Goal: Task Accomplishment & Management: Use online tool/utility

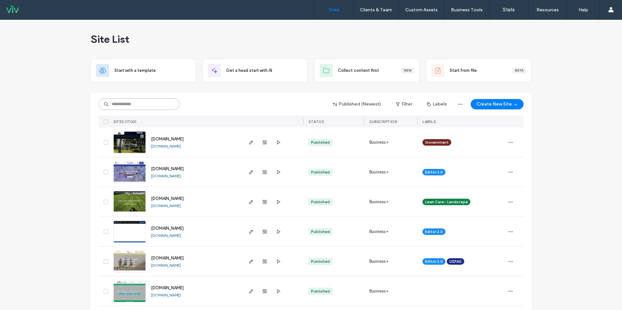
click at [151, 103] on input at bounding box center [138, 104] width 81 height 12
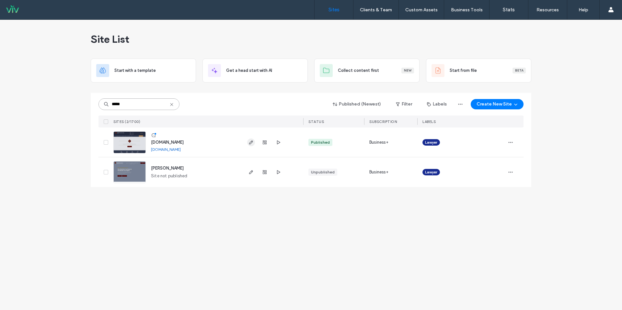
type input "*****"
click at [251, 144] on icon "button" at bounding box center [250, 142] width 5 height 5
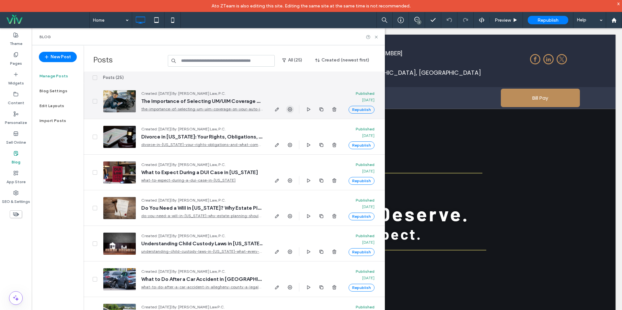
click at [289, 110] on icon "button" at bounding box center [289, 109] width 5 height 5
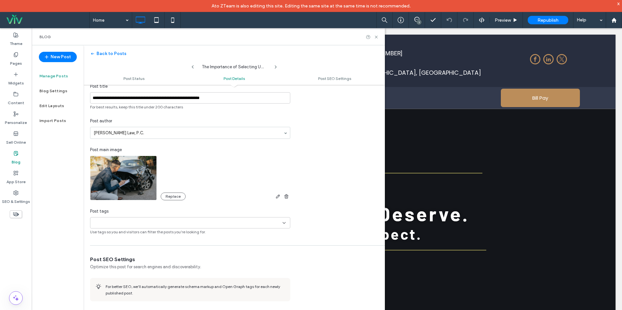
scroll to position [152, 0]
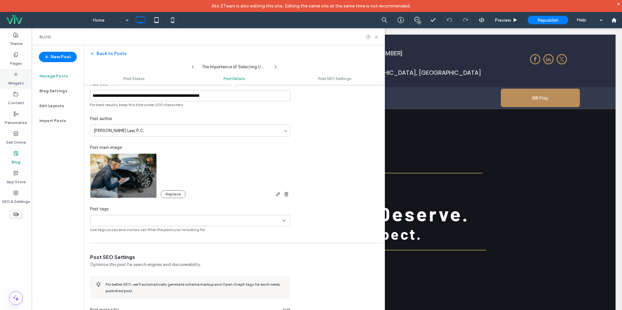
drag, startPoint x: 10, startPoint y: 60, endPoint x: 22, endPoint y: 84, distance: 26.5
click at [11, 60] on div "Pages" at bounding box center [16, 59] width 32 height 20
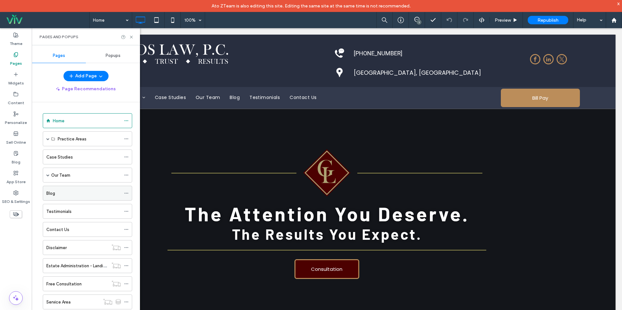
click at [56, 195] on div "Blog" at bounding box center [83, 193] width 74 height 7
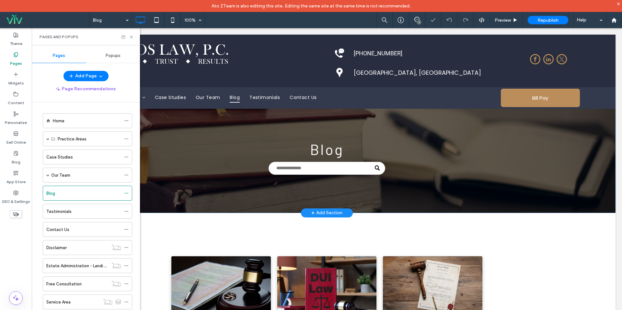
scroll to position [81, 0]
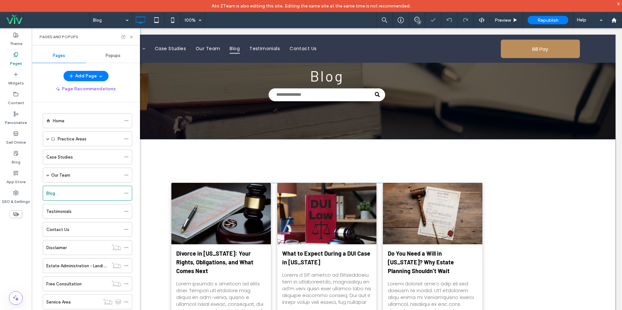
click at [251, 202] on div at bounding box center [220, 213] width 105 height 65
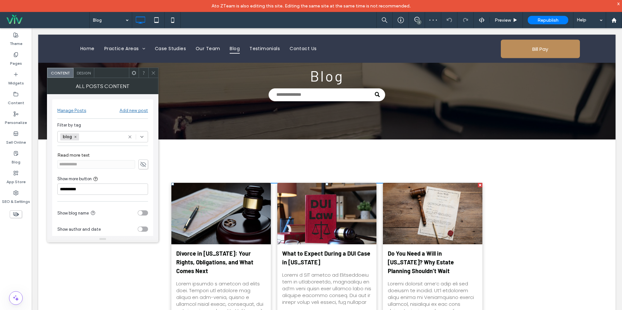
click at [154, 75] on icon at bounding box center [153, 73] width 5 height 5
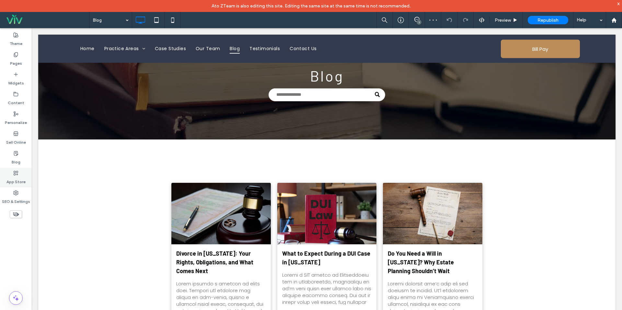
click at [16, 161] on label "Blog" at bounding box center [16, 160] width 9 height 9
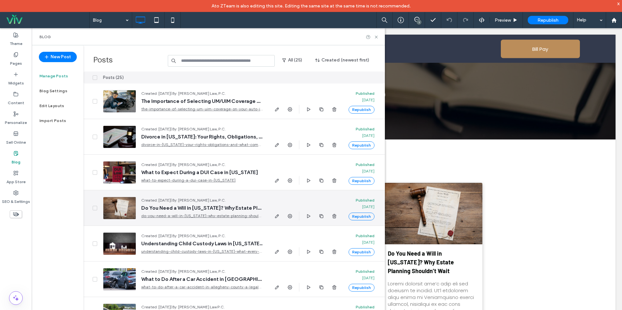
scroll to position [2, 0]
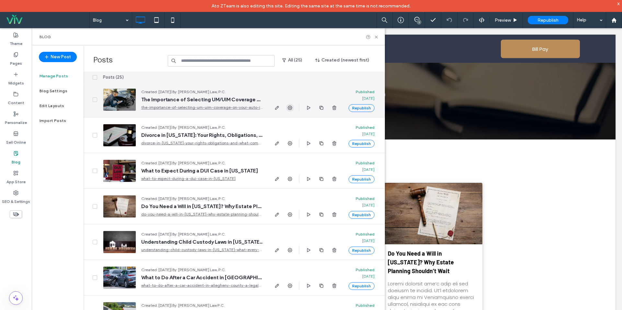
click at [287, 108] on icon "button" at bounding box center [289, 107] width 5 height 5
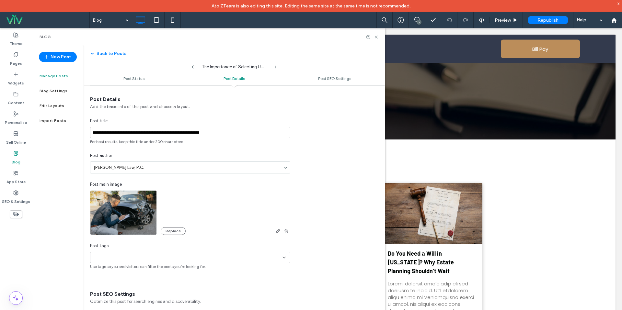
scroll to position [199, 0]
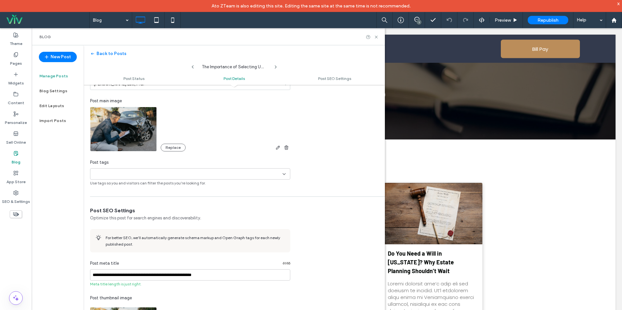
click at [125, 174] on input at bounding box center [115, 174] width 45 height 5
click at [120, 182] on div "blog" at bounding box center [192, 185] width 185 height 11
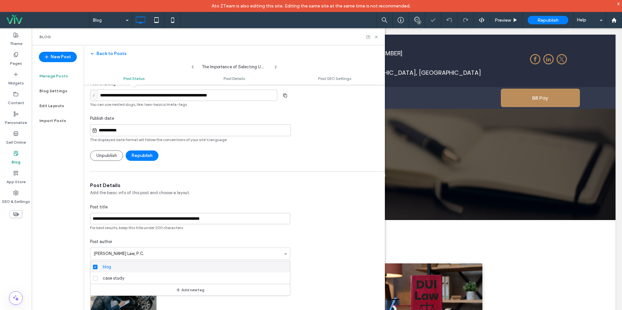
scroll to position [0, 0]
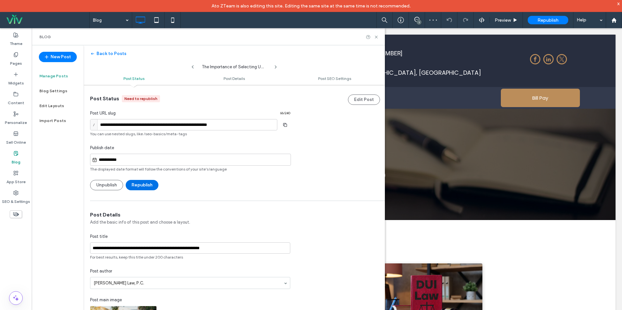
click at [148, 185] on button "Republish" at bounding box center [142, 185] width 33 height 10
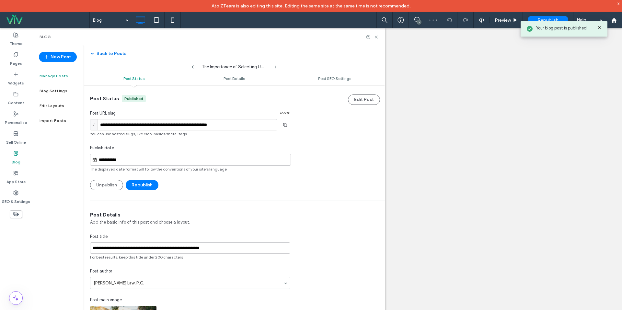
click at [112, 53] on button "Back to Posts" at bounding box center [108, 54] width 36 height 10
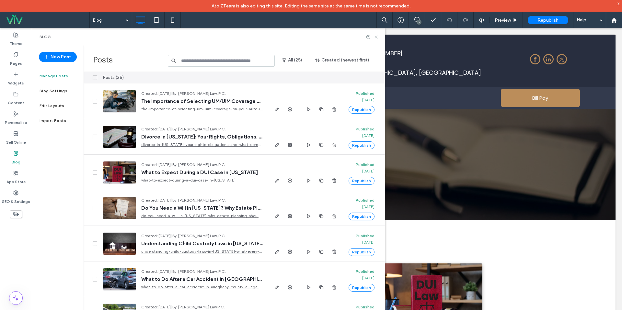
click at [376, 37] on icon at bounding box center [376, 37] width 5 height 5
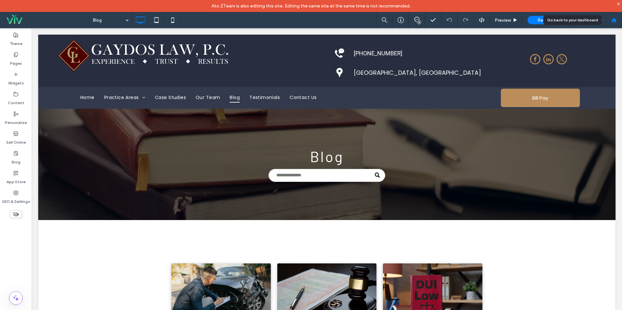
click at [619, 20] on div at bounding box center [614, 20] width 16 height 6
